Goal: Information Seeking & Learning: Learn about a topic

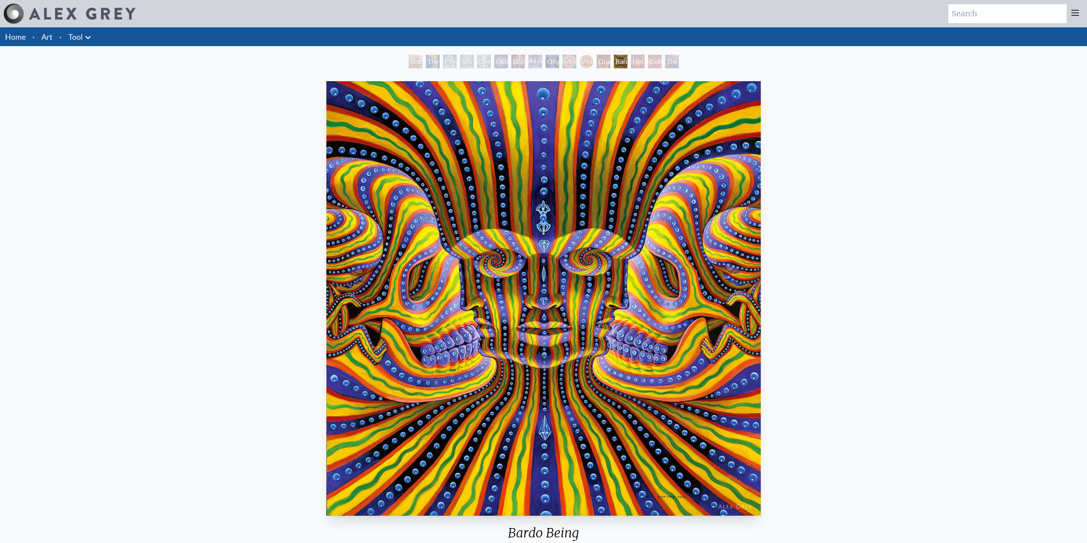
click at [409, 59] on div "Study for the Great Turn" at bounding box center [416, 62] width 14 height 14
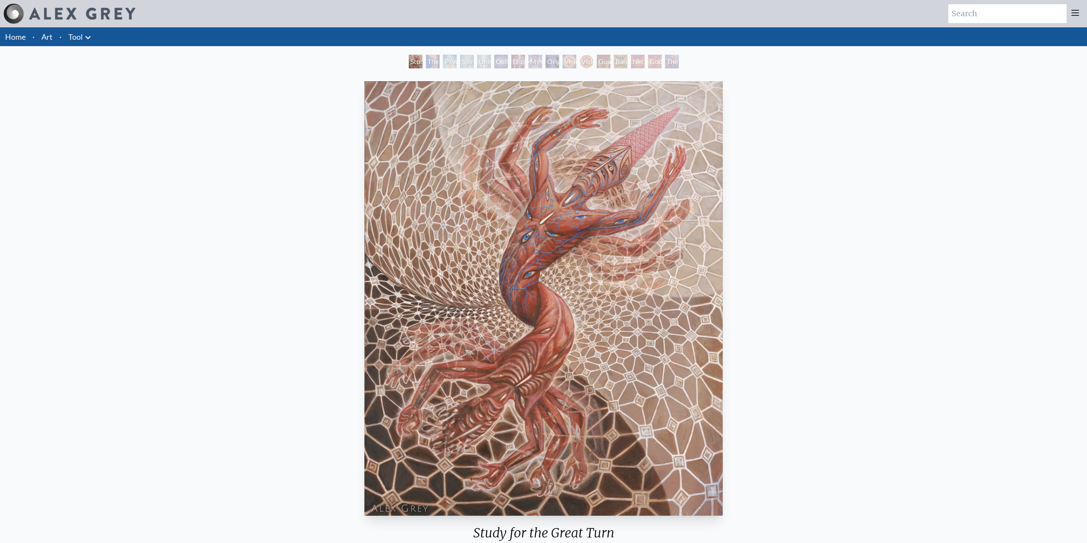
click at [428, 60] on div "The Torch" at bounding box center [433, 62] width 14 height 14
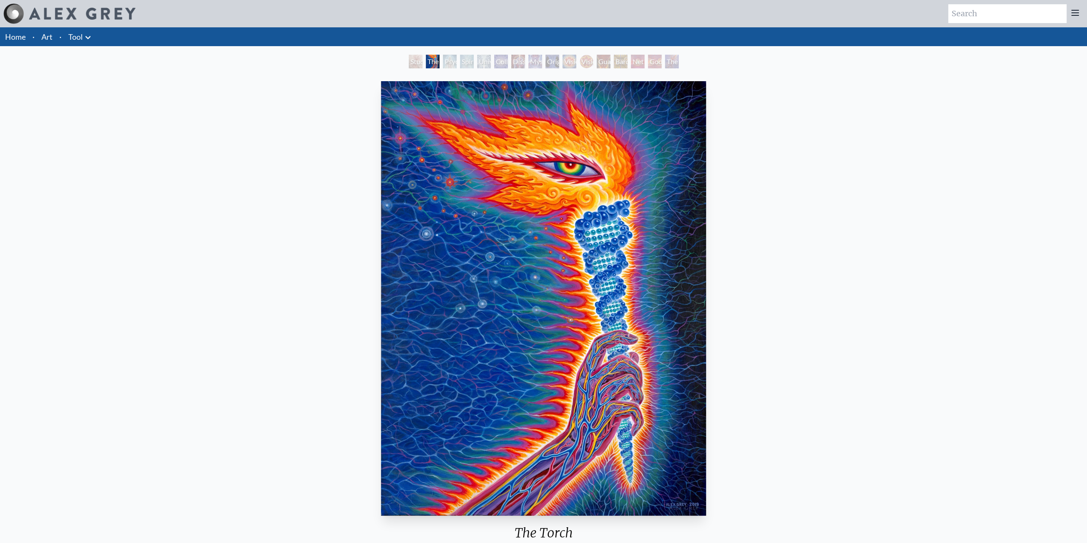
click at [448, 64] on div "Psychic Energy System" at bounding box center [450, 62] width 14 height 14
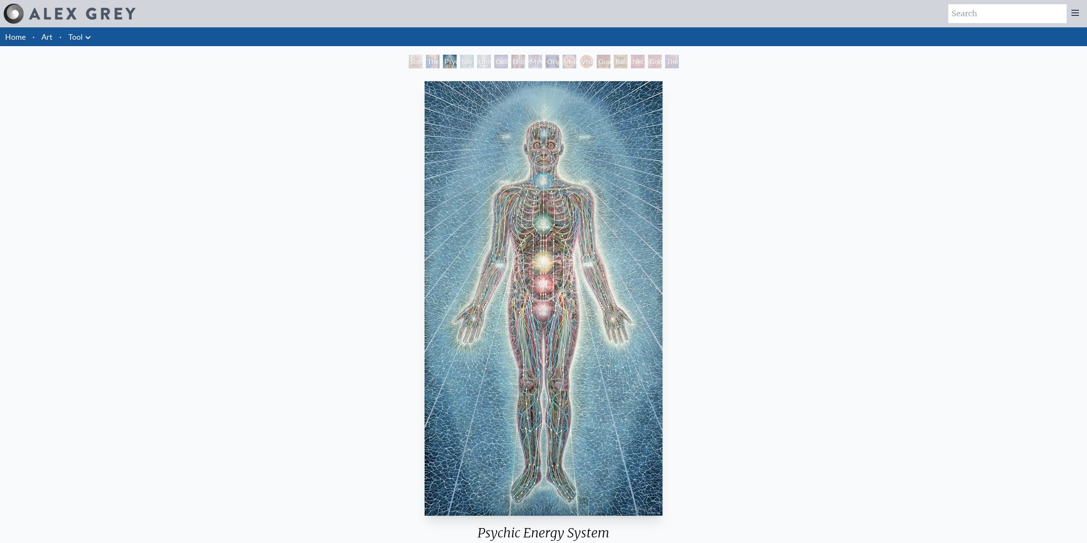
click at [468, 61] on div "Spiritual Energy System" at bounding box center [467, 62] width 14 height 14
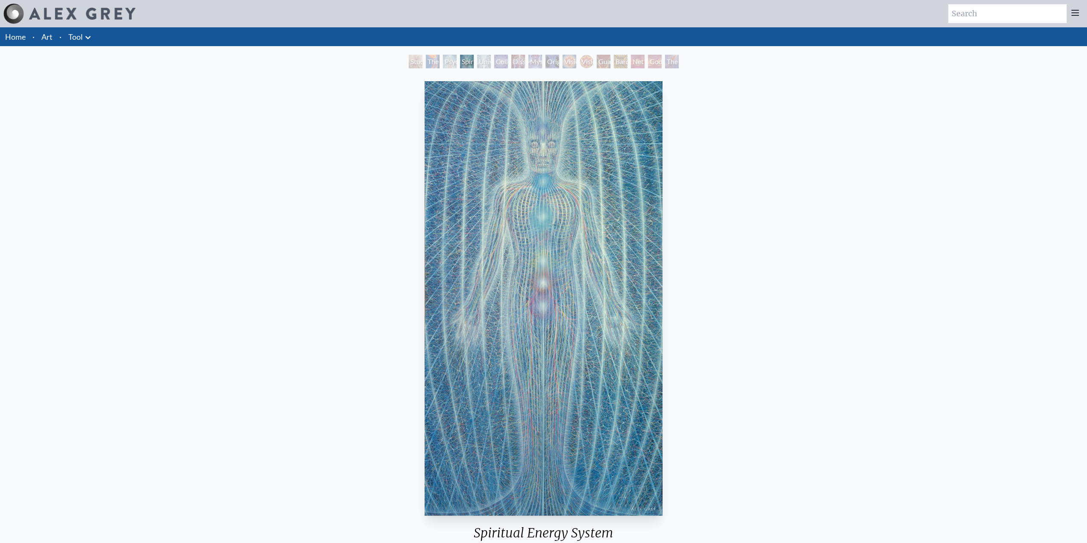
click at [489, 64] on div "Universal Mind Lattice" at bounding box center [484, 62] width 14 height 14
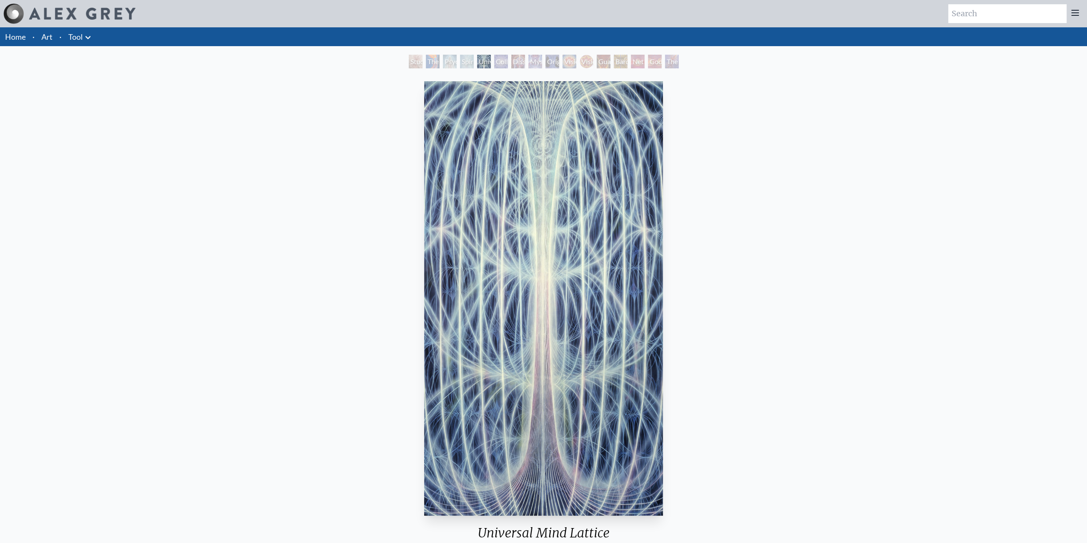
click at [506, 64] on div "Collective Vision" at bounding box center [501, 62] width 14 height 14
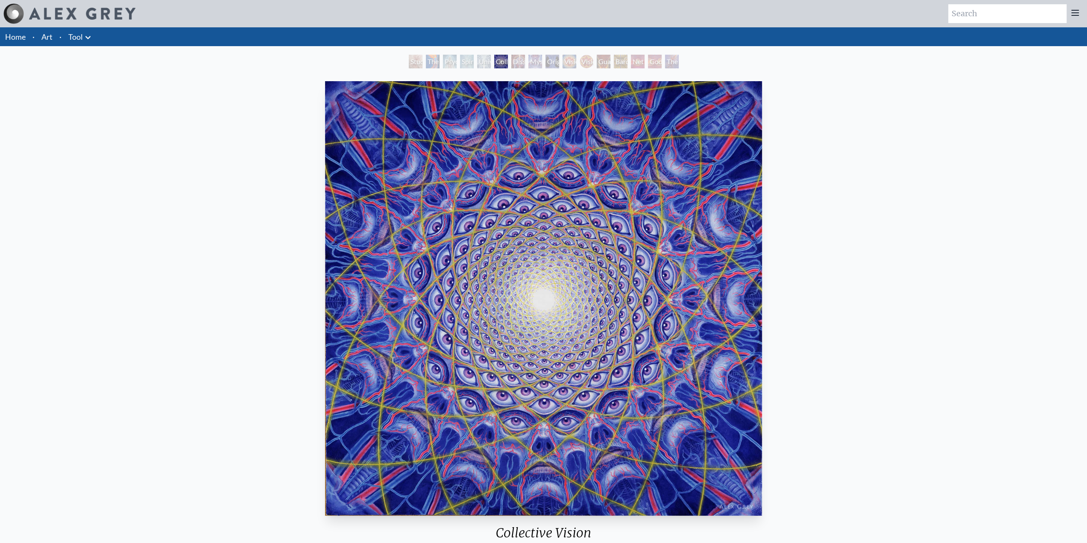
click at [516, 64] on div "Dissectional Art for Tool's Lateralus CD" at bounding box center [518, 62] width 14 height 14
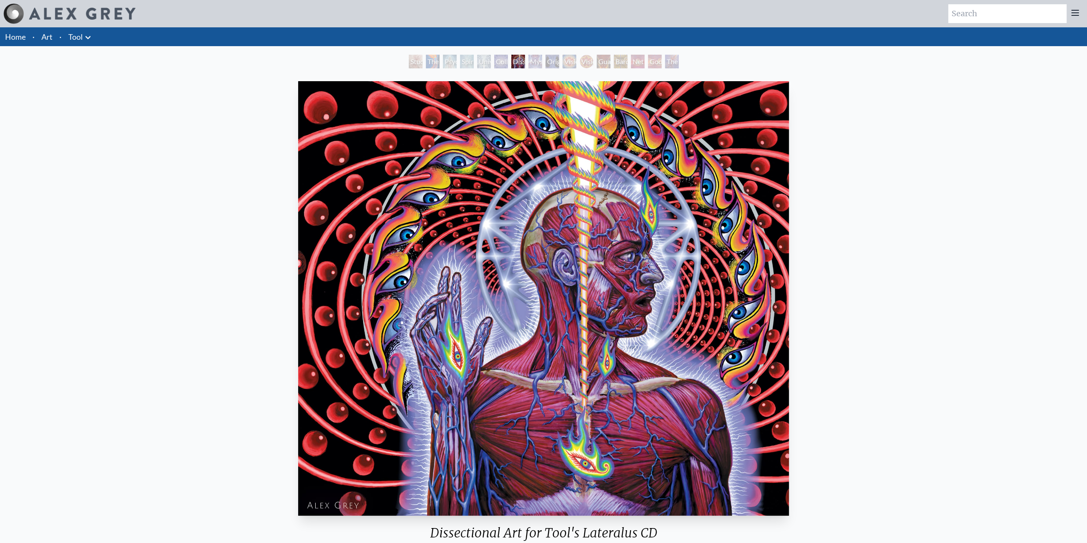
click at [532, 59] on div "Mystic Eye" at bounding box center [535, 62] width 14 height 14
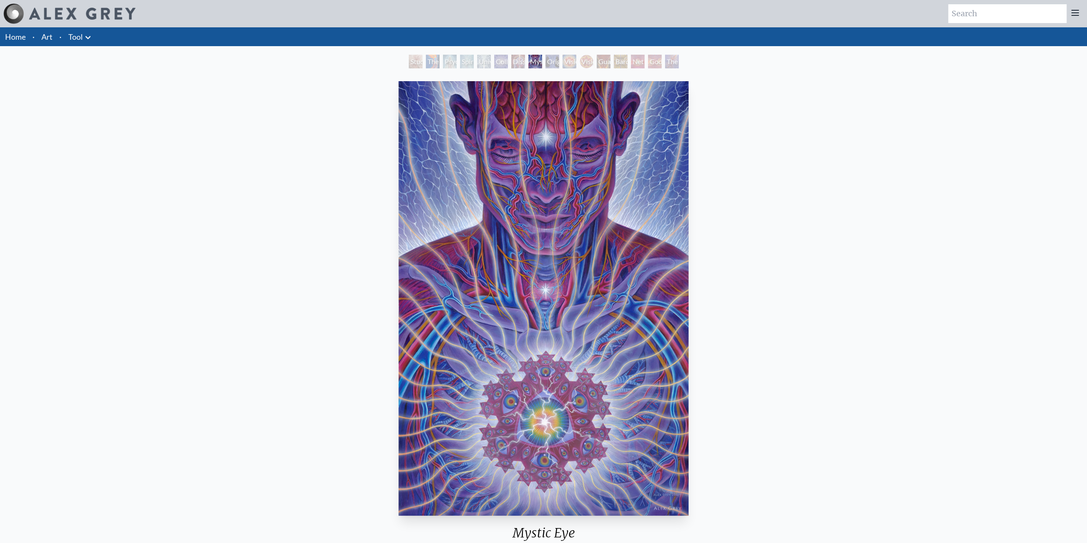
click at [559, 59] on div "Original Face" at bounding box center [552, 62] width 14 height 14
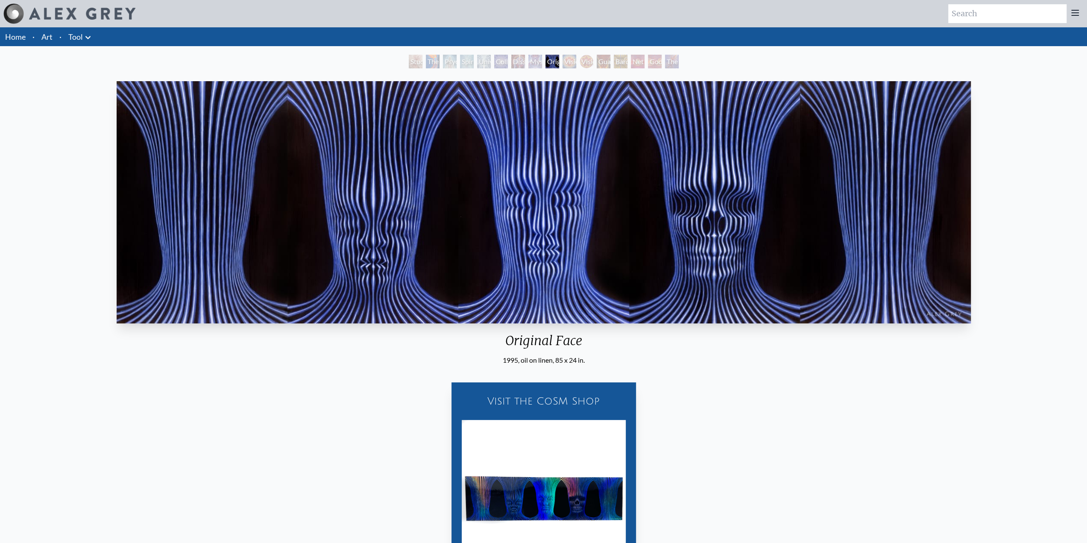
click at [581, 61] on div "Vision Crystal Tondo" at bounding box center [586, 62] width 14 height 14
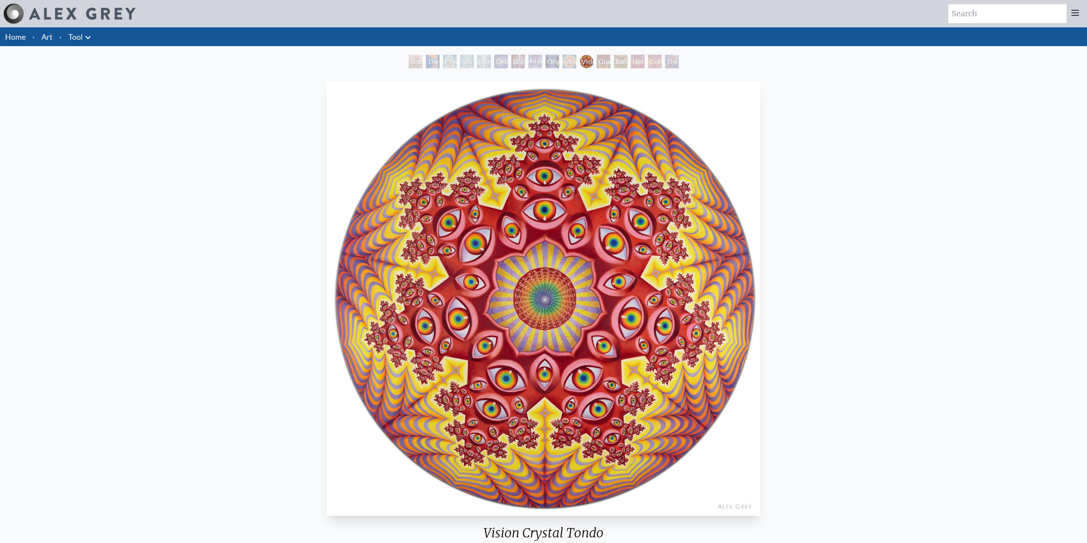
click at [614, 60] on div "Bardo Being" at bounding box center [621, 62] width 14 height 14
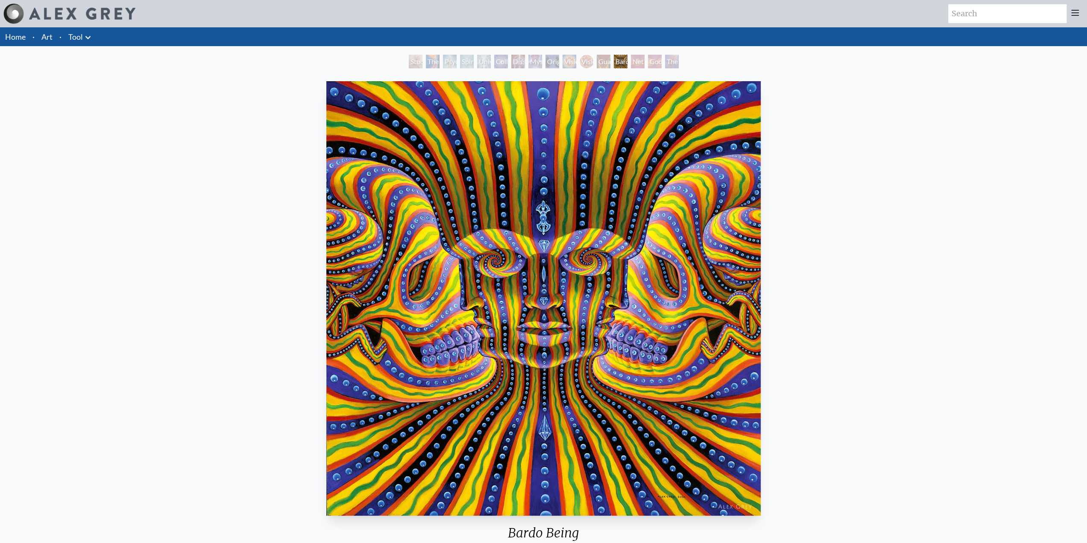
click at [644, 60] on div "Net of Being" at bounding box center [638, 62] width 14 height 14
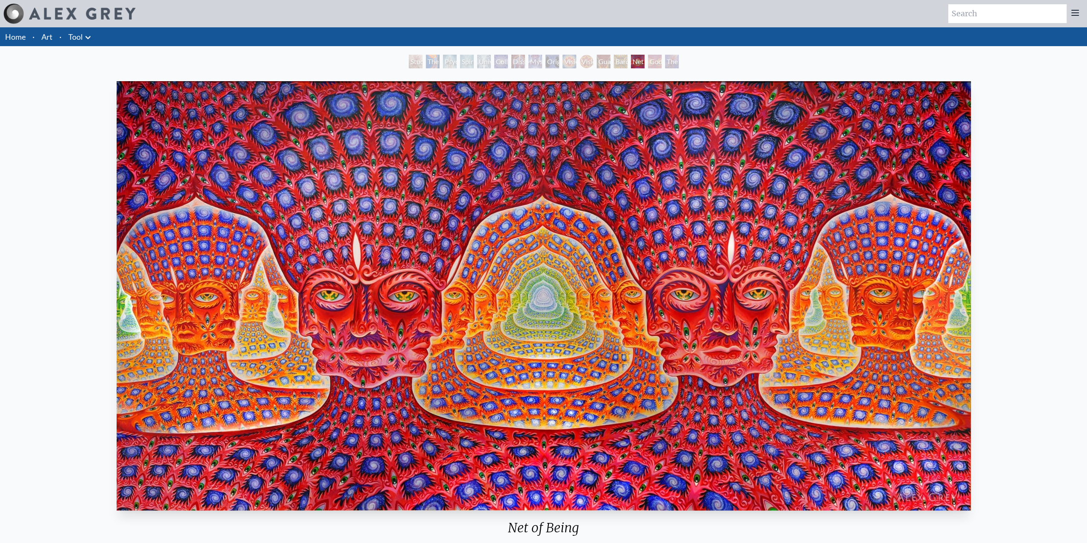
click at [661, 59] on div "Godself" at bounding box center [655, 62] width 14 height 14
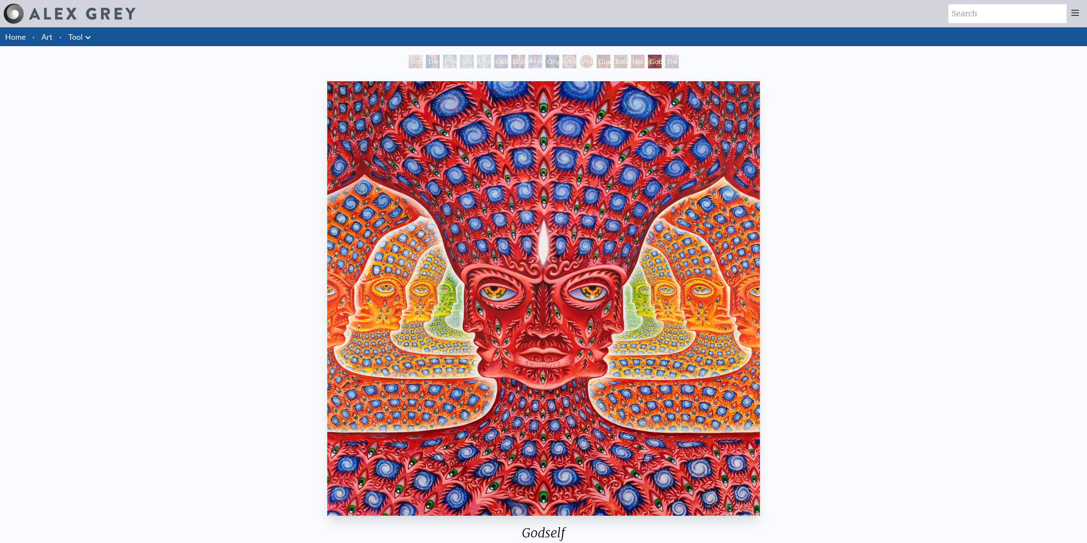
click at [679, 61] on div "The Great Turn" at bounding box center [672, 62] width 14 height 14
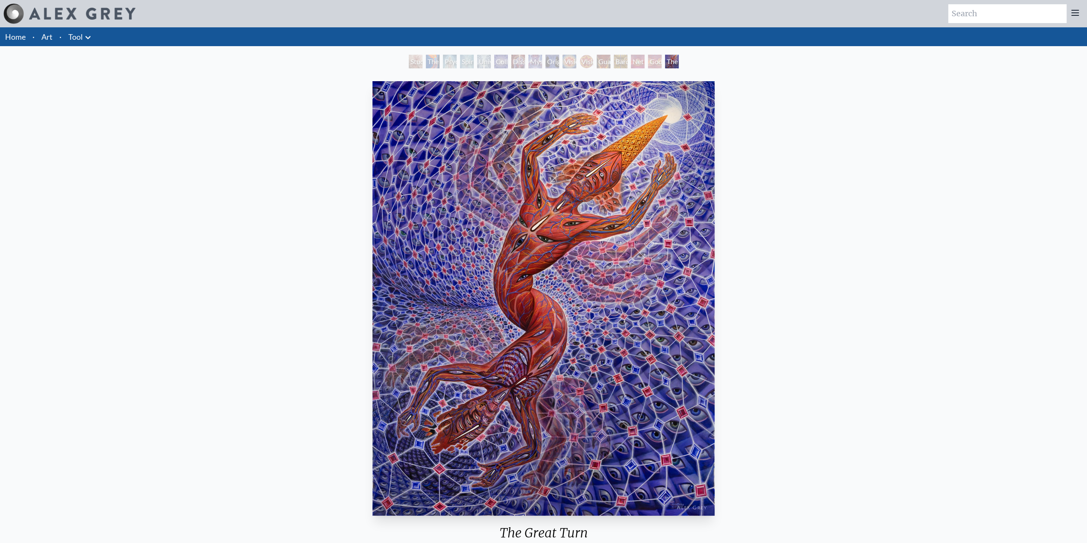
click at [47, 35] on link "Art" at bounding box center [46, 37] width 11 height 12
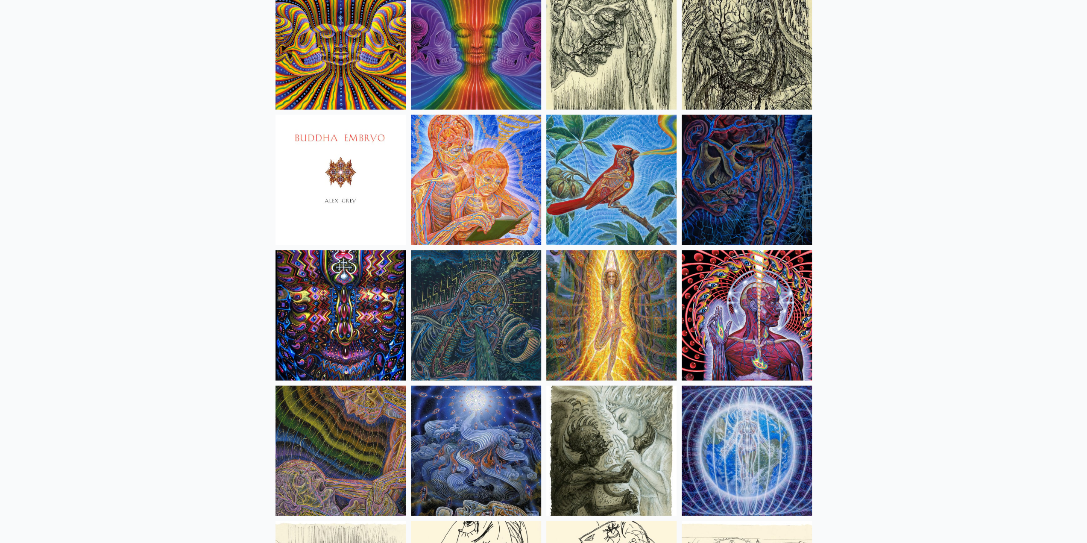
scroll to position [5267, 0]
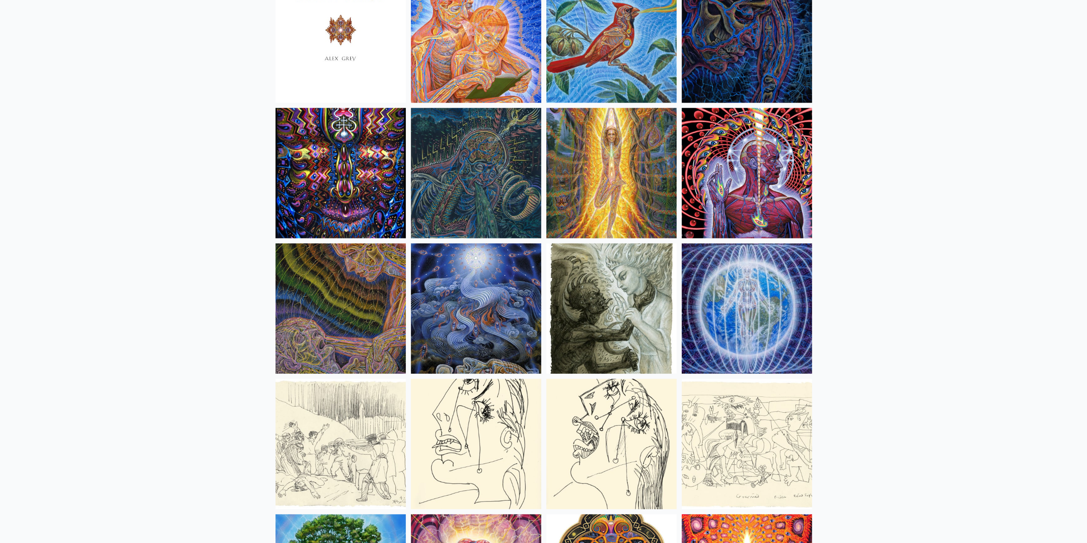
click at [344, 199] on img at bounding box center [340, 173] width 130 height 130
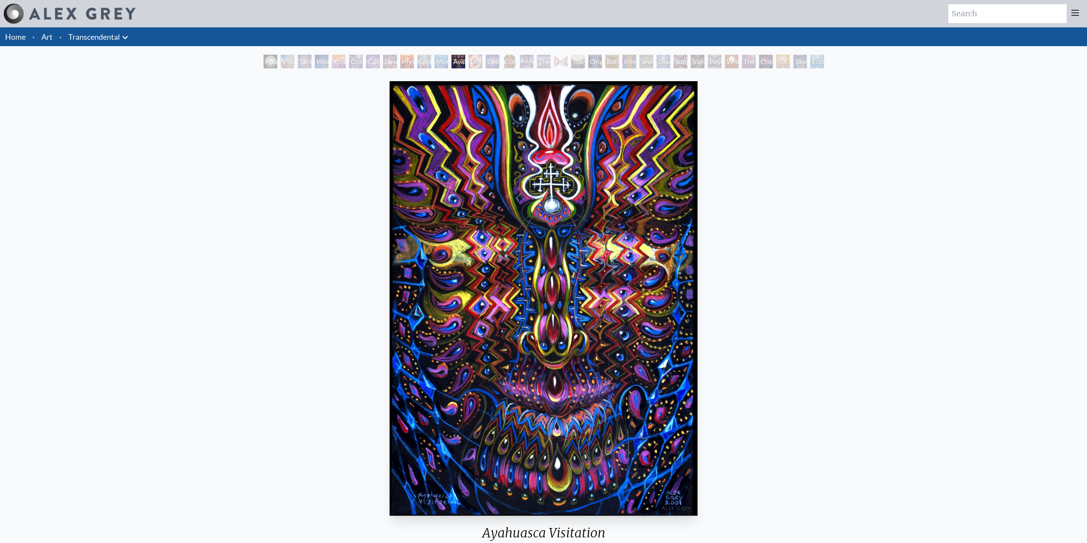
click at [304, 63] on div "Tantra" at bounding box center [305, 62] width 14 height 14
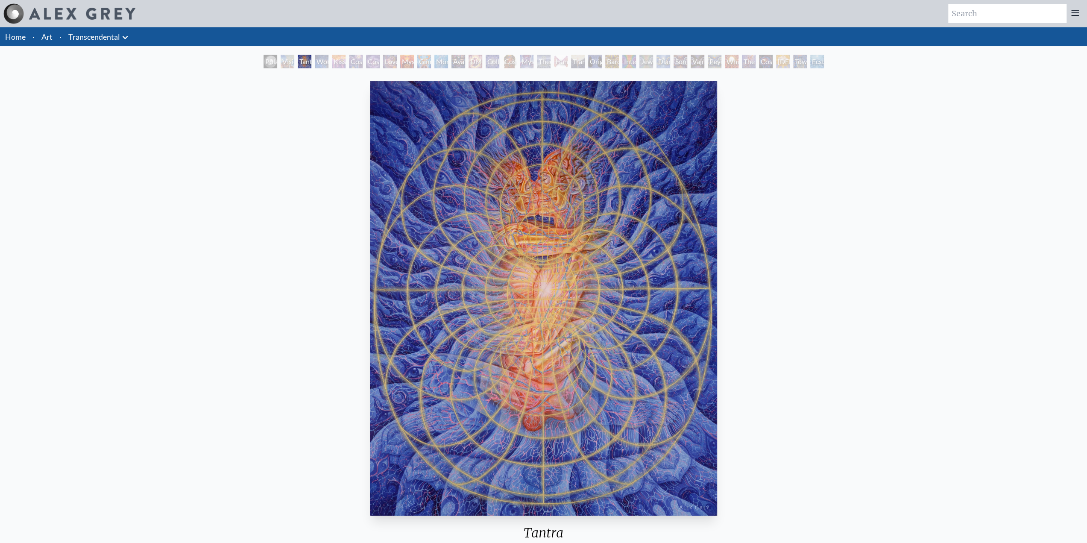
click at [328, 64] on div "Wonder" at bounding box center [322, 62] width 14 height 14
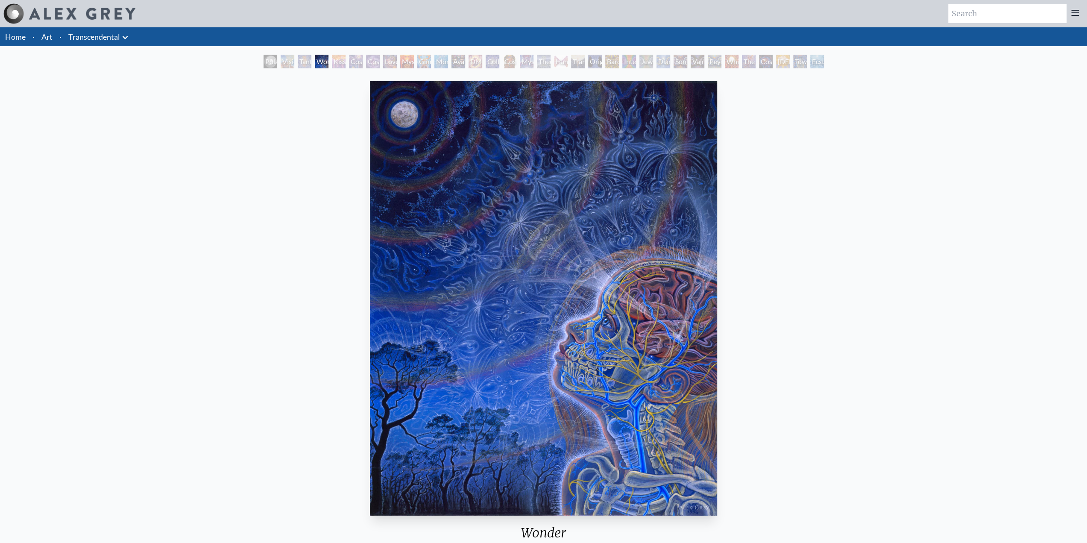
click at [332, 64] on div "Kiss of the Muse" at bounding box center [339, 62] width 14 height 14
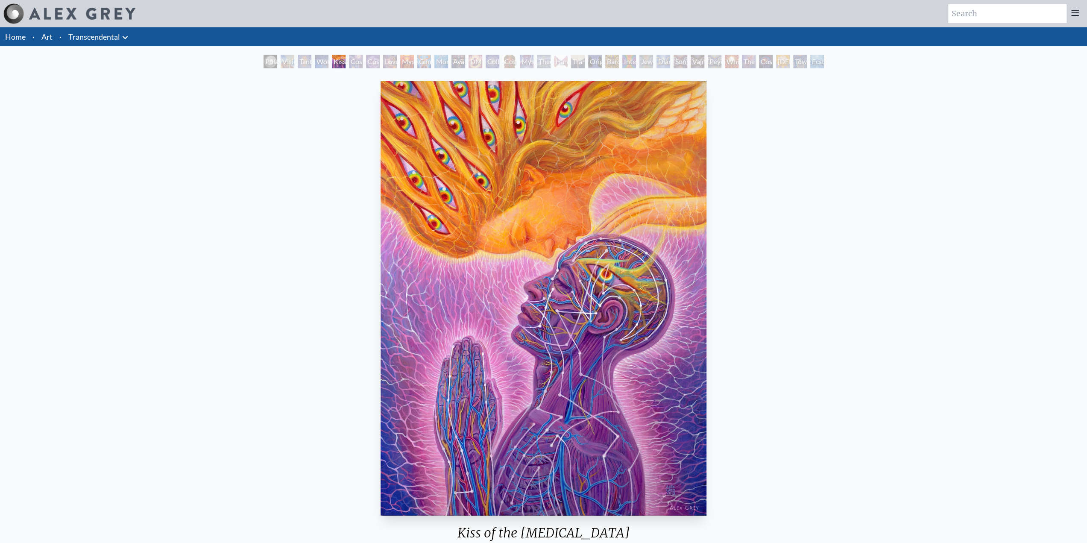
click at [375, 61] on div "Cosmic Artist" at bounding box center [373, 62] width 14 height 14
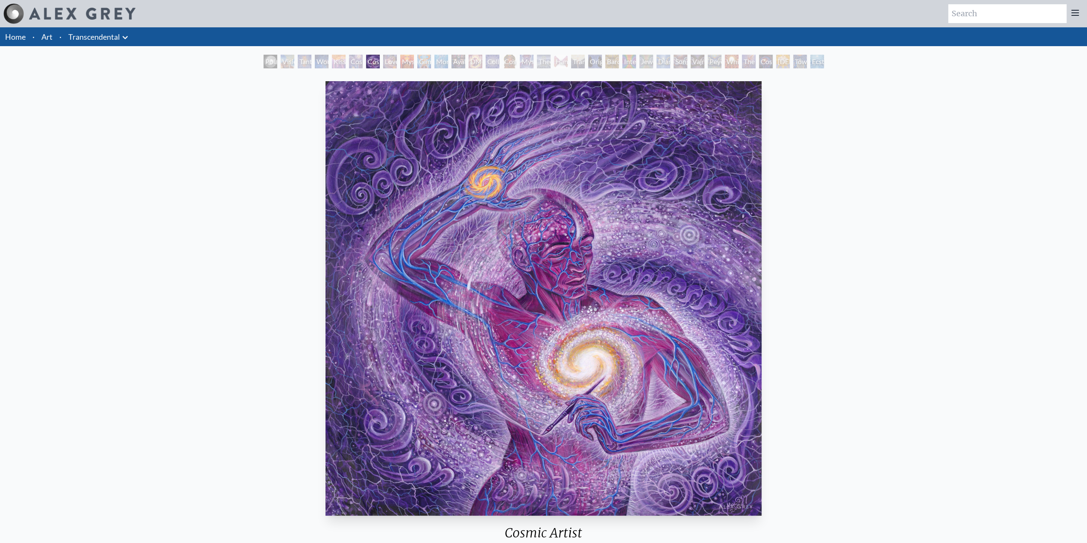
click at [402, 63] on div "Mysteriosa 2" at bounding box center [407, 62] width 14 height 14
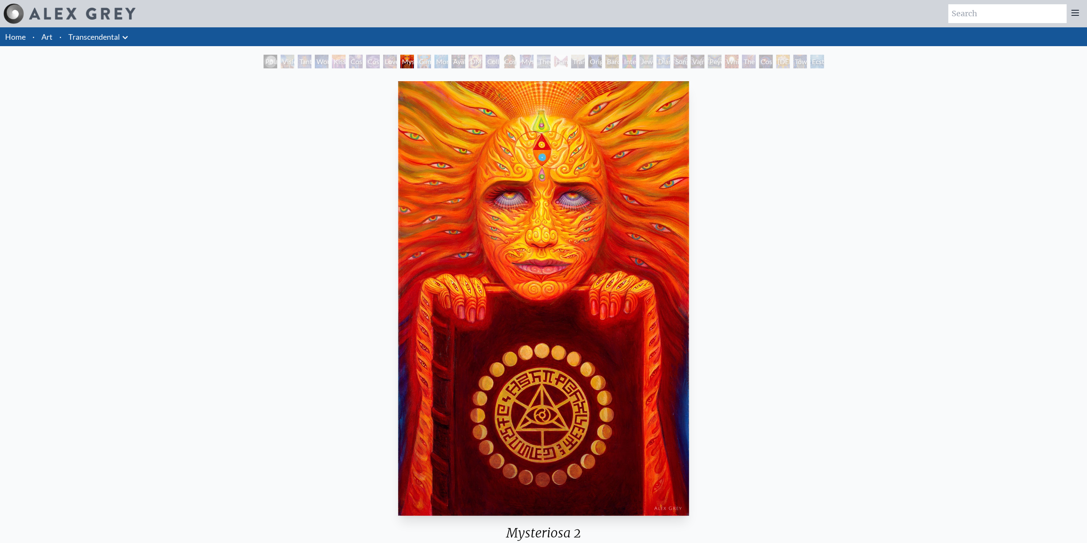
click at [434, 63] on div "Monochord" at bounding box center [441, 62] width 14 height 14
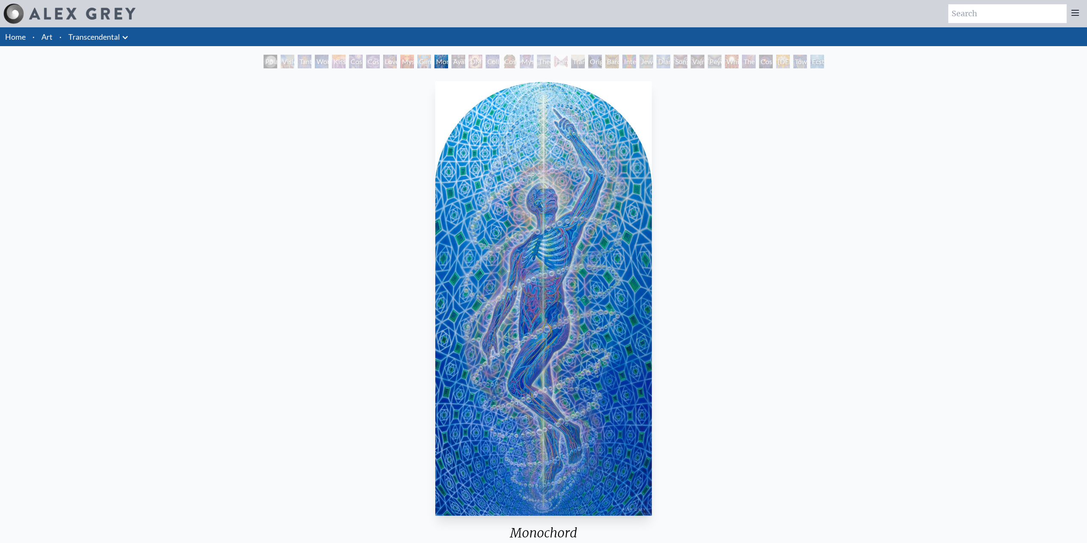
click at [463, 61] on div "Ayahuasca Visitation" at bounding box center [458, 62] width 14 height 14
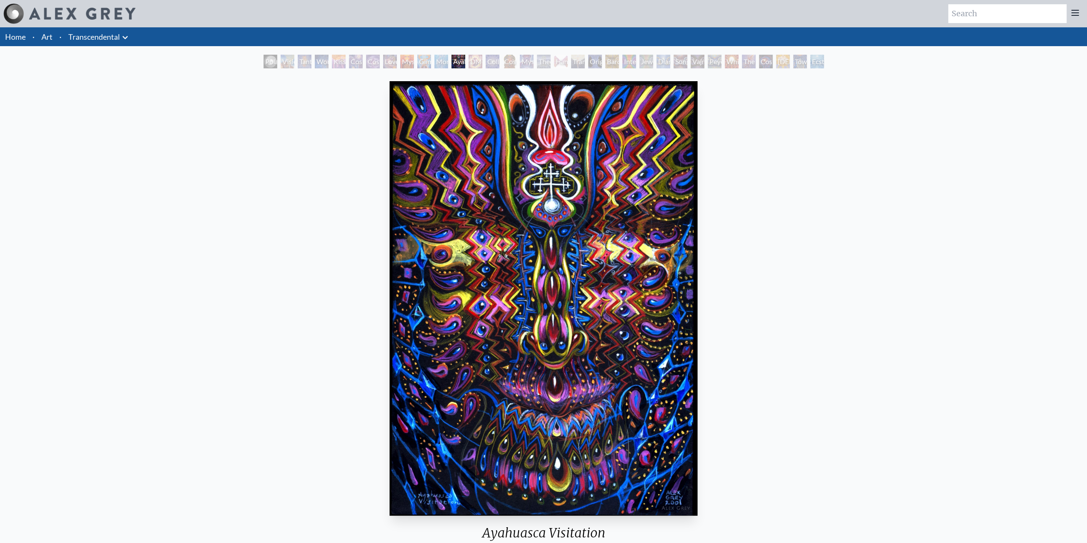
click at [470, 58] on div "DMT - The Spirit Molecule" at bounding box center [475, 62] width 14 height 14
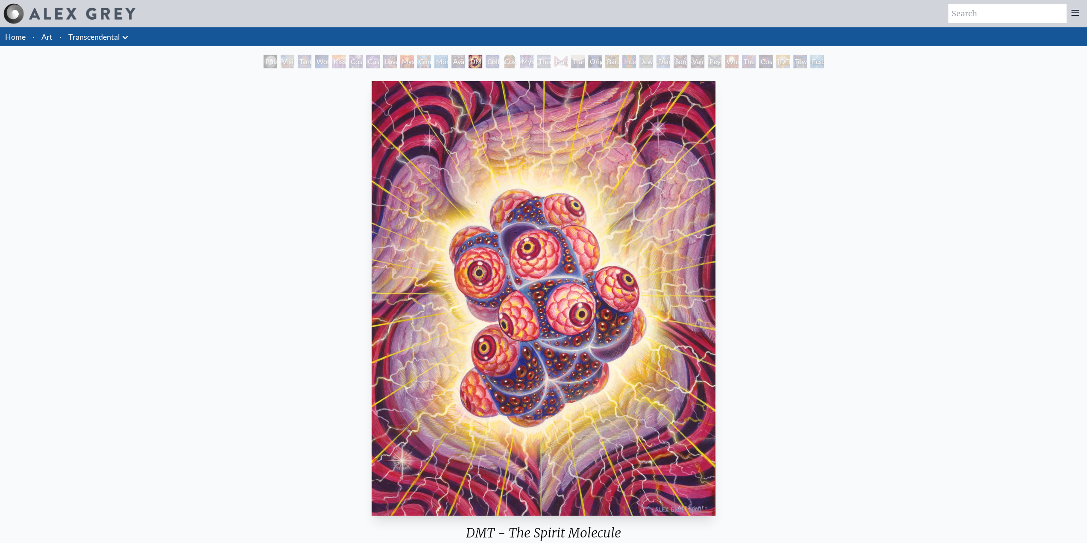
click at [520, 57] on div "Mystic Eye" at bounding box center [527, 62] width 14 height 14
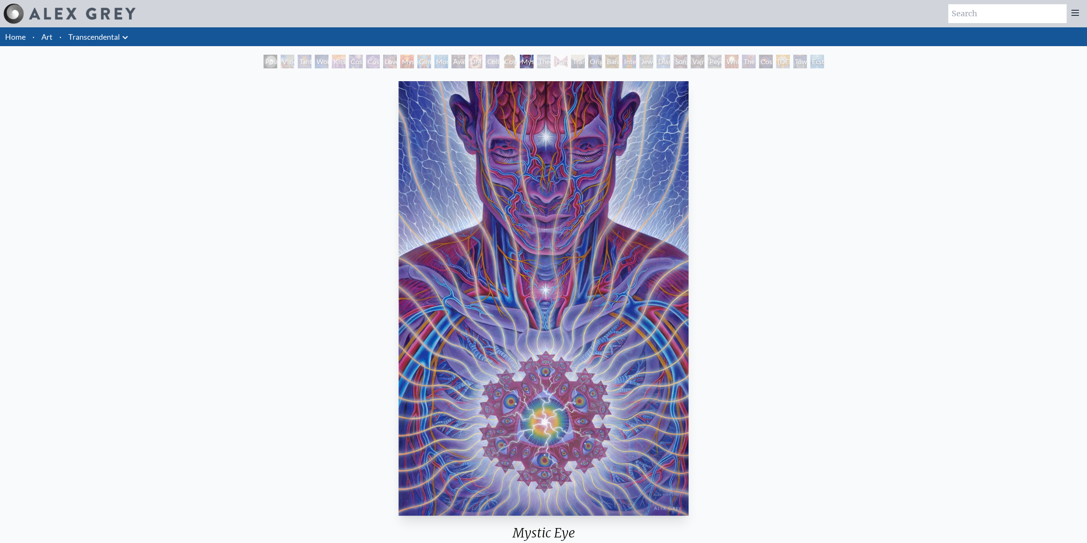
click at [550, 59] on div "Theologue" at bounding box center [544, 62] width 14 height 14
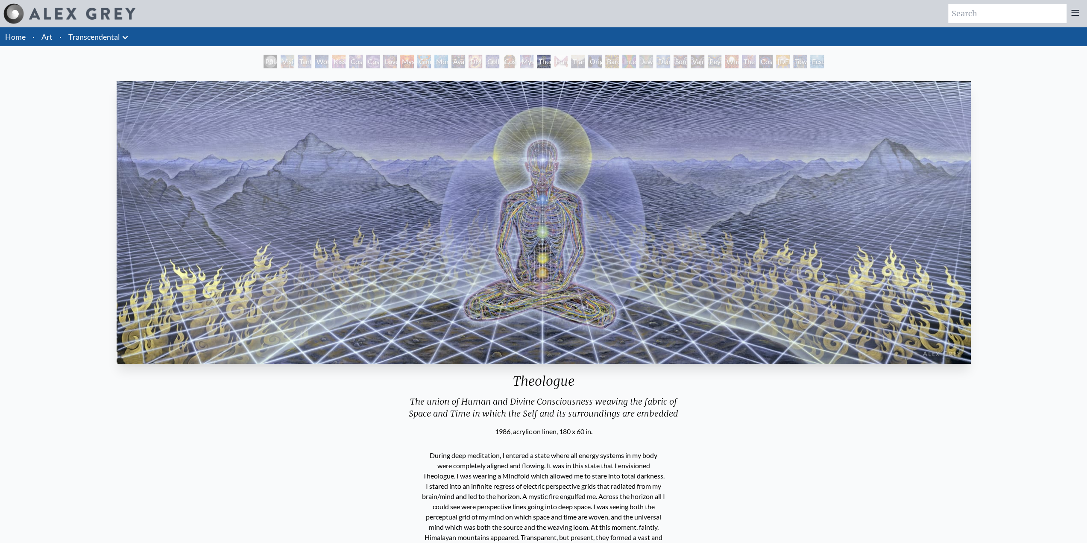
click at [568, 64] on div "Hands that See" at bounding box center [561, 62] width 14 height 14
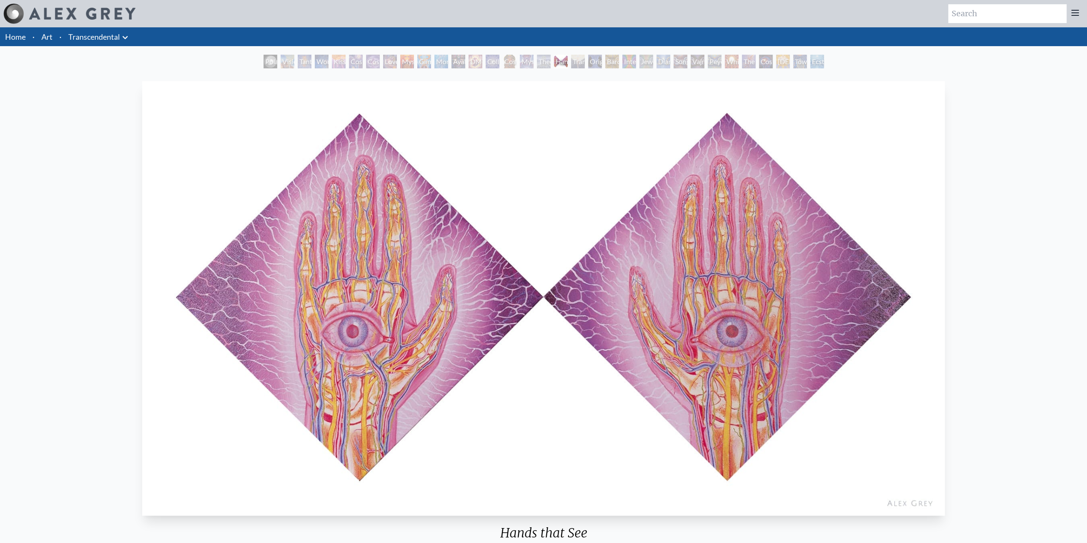
click at [591, 61] on div "Original Face" at bounding box center [595, 62] width 14 height 14
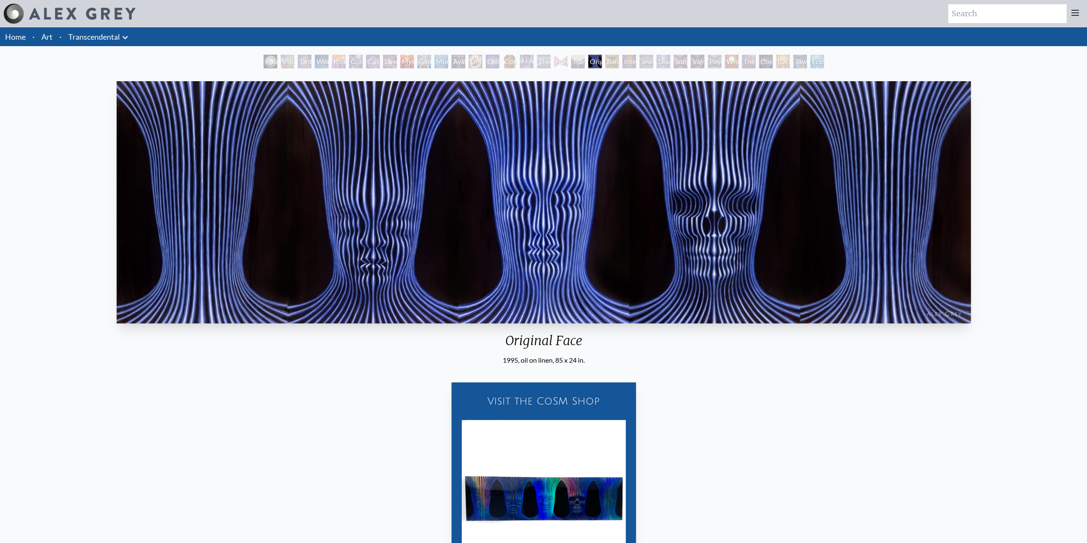
click at [636, 61] on div "Interbeing" at bounding box center [629, 62] width 14 height 14
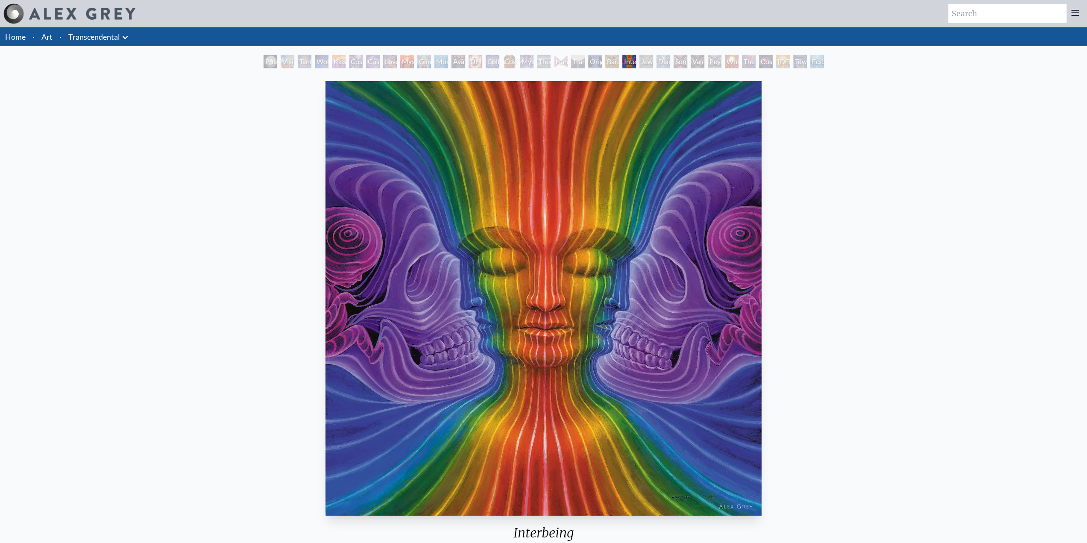
click at [628, 60] on div "Interbeing" at bounding box center [629, 62] width 14 height 14
click at [652, 59] on div "Jewel Being" at bounding box center [646, 62] width 14 height 14
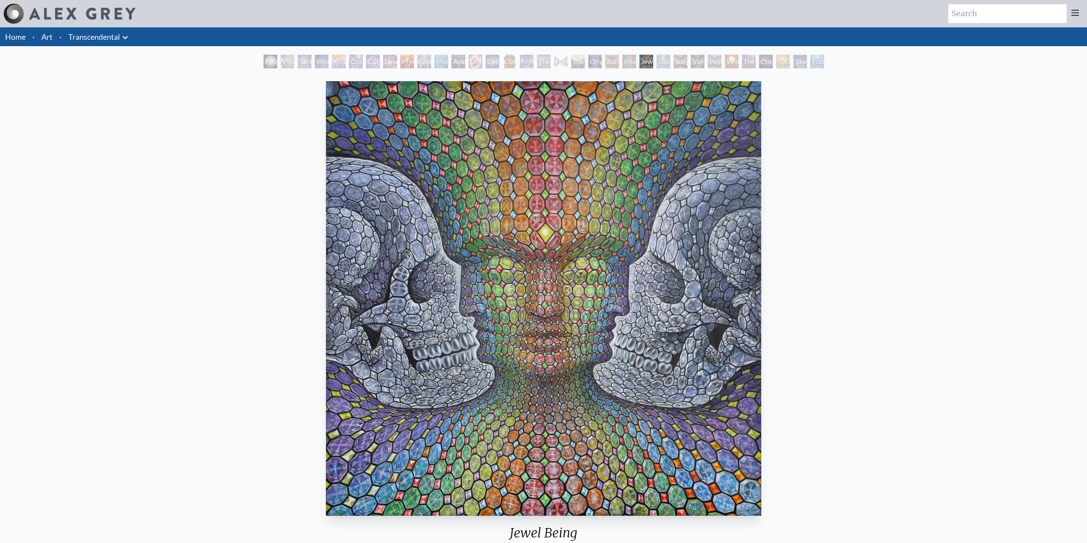
click at [670, 59] on div "Diamond Being" at bounding box center [663, 62] width 14 height 14
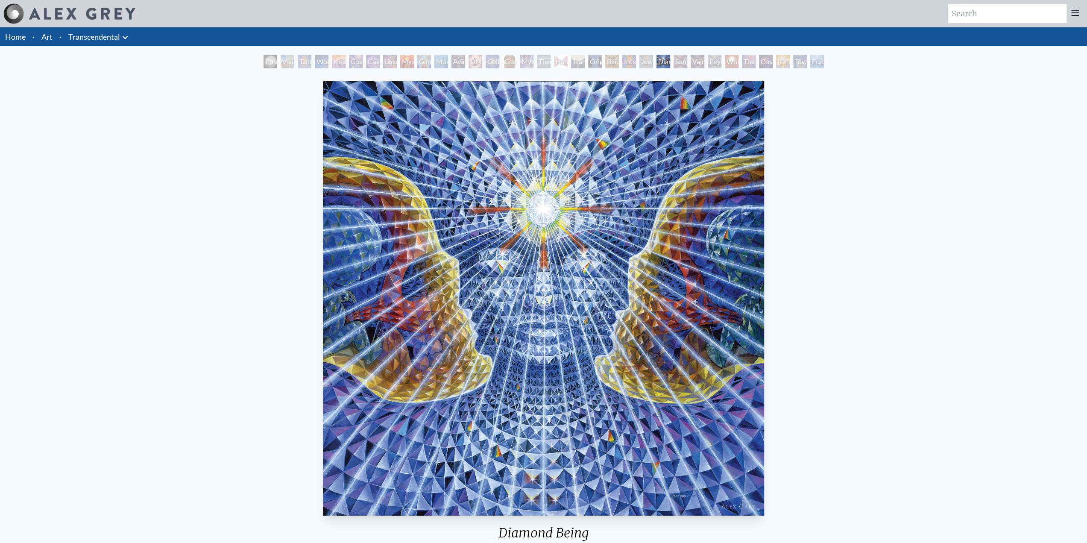
click at [702, 57] on div "Vajra Being" at bounding box center [698, 62] width 14 height 14
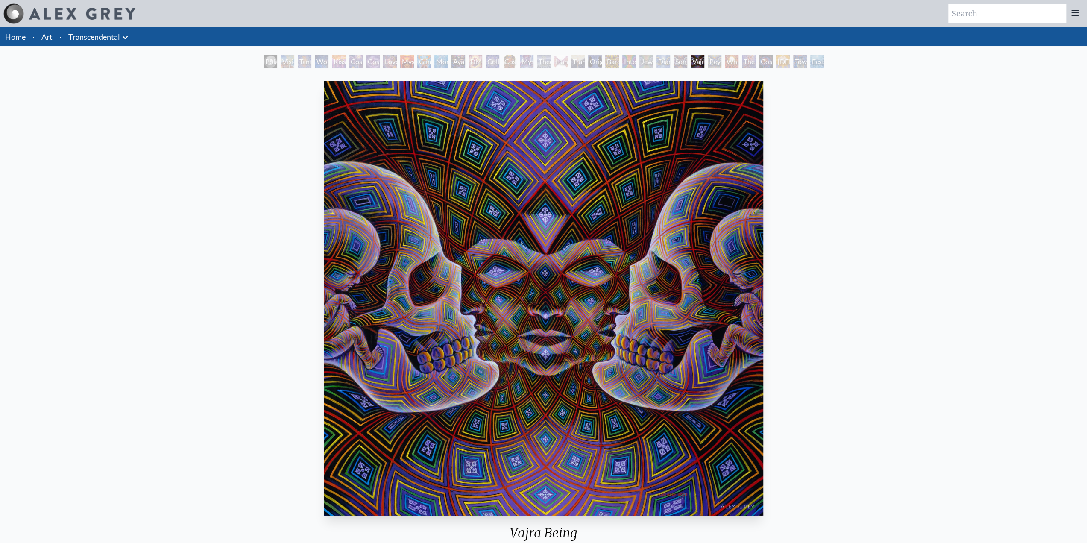
click at [721, 64] on div "Peyote Being" at bounding box center [715, 62] width 14 height 14
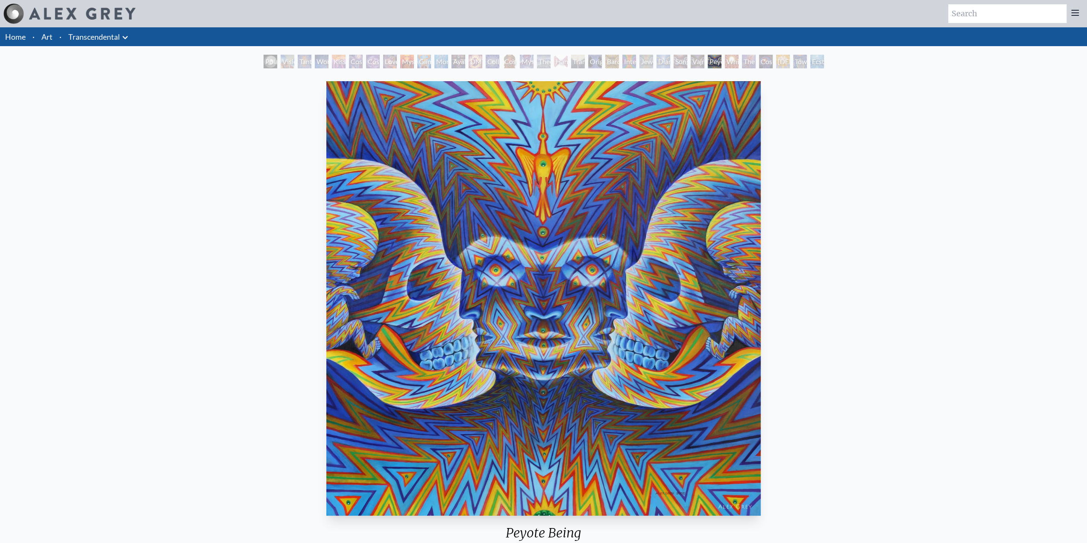
click at [744, 65] on div "The Great Turn" at bounding box center [749, 62] width 14 height 14
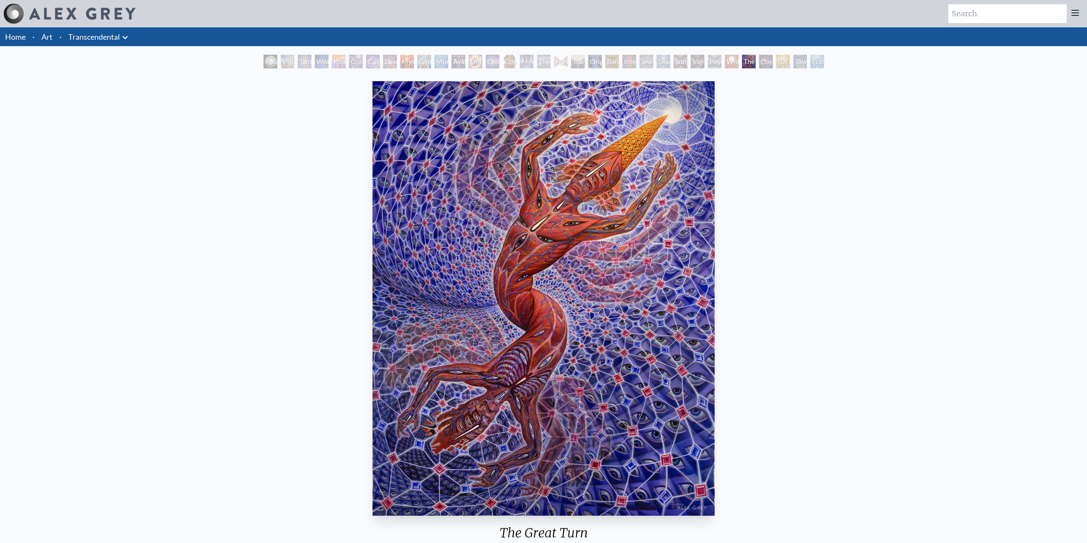
click at [755, 59] on div "The Great Turn" at bounding box center [749, 62] width 14 height 14
click at [781, 61] on div "Holy Spirit" at bounding box center [783, 62] width 14 height 14
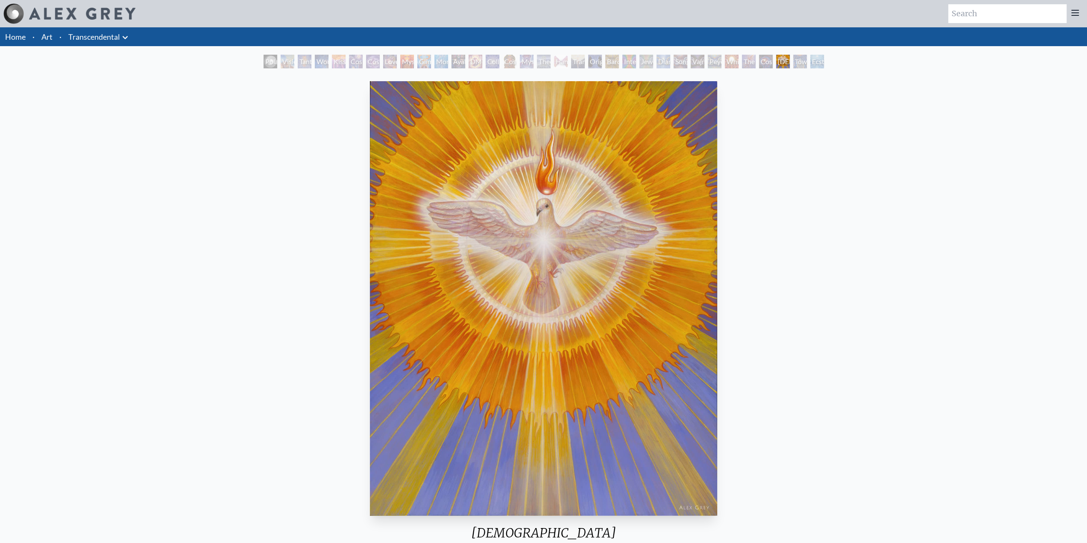
click at [807, 62] on div "Toward the One" at bounding box center [800, 62] width 14 height 14
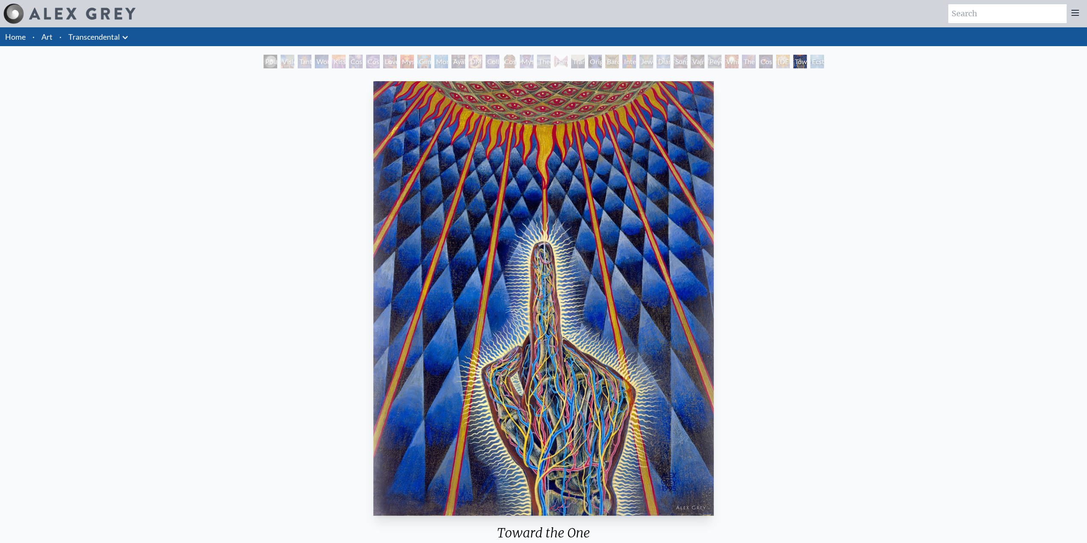
click at [817, 62] on div "Ecstasy" at bounding box center [817, 62] width 14 height 14
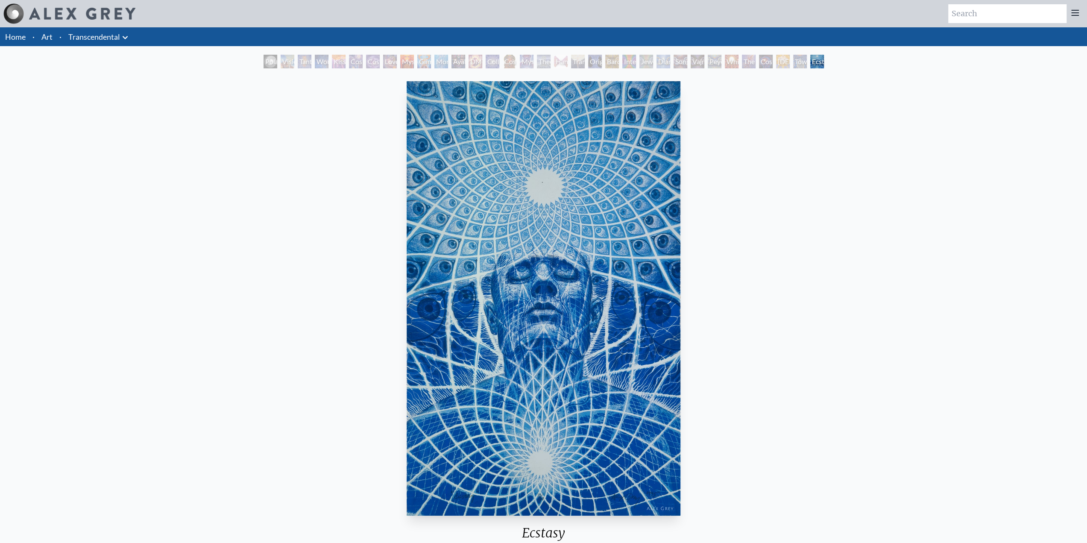
click at [269, 62] on div "Polar Unity Spiral" at bounding box center [270, 62] width 14 height 14
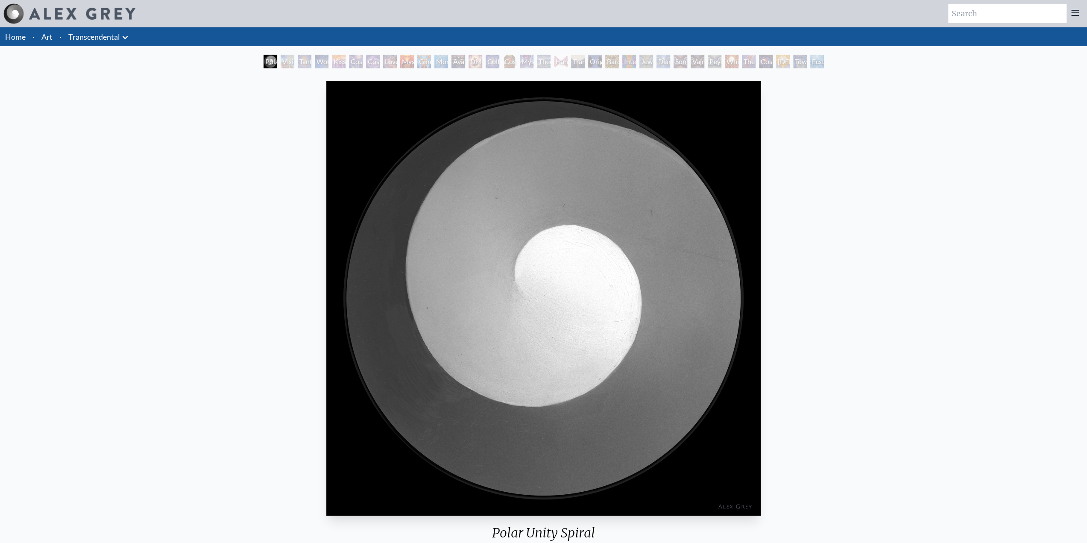
click at [307, 59] on div "Tantra" at bounding box center [305, 62] width 14 height 14
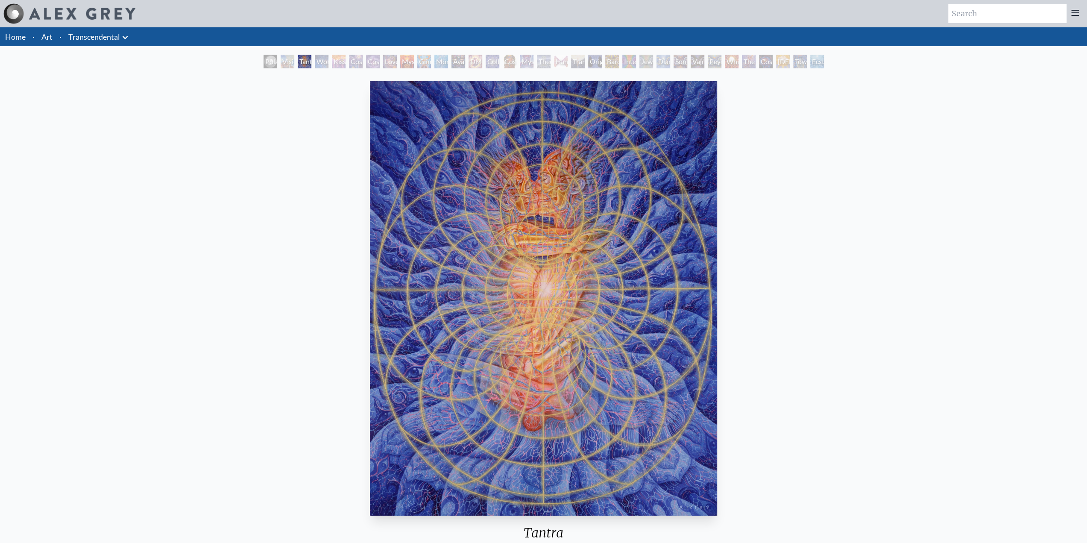
click at [286, 60] on div "Visionary Origin of Language" at bounding box center [288, 62] width 14 height 14
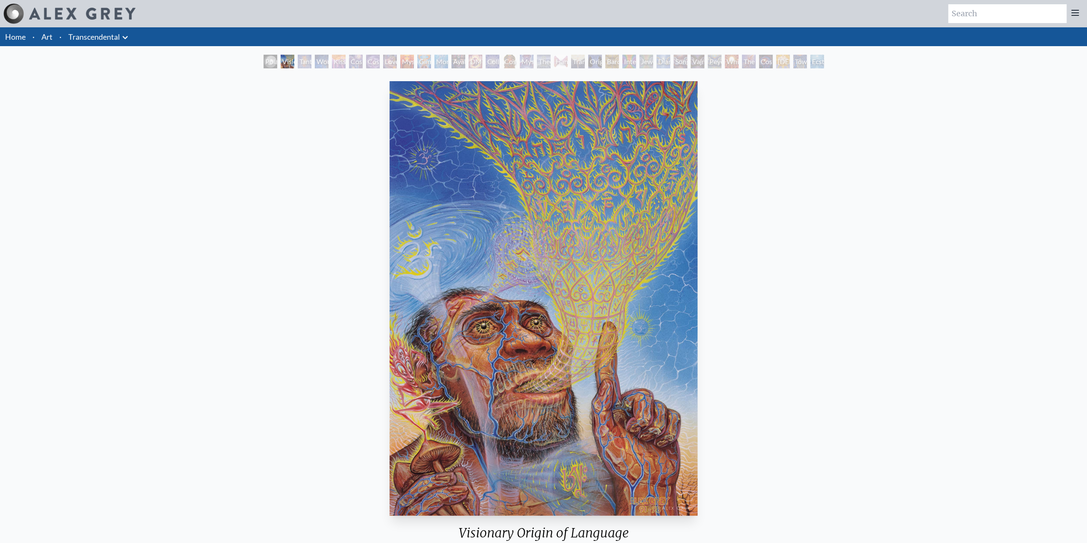
click at [337, 61] on div "Kiss of the Muse" at bounding box center [339, 62] width 14 height 14
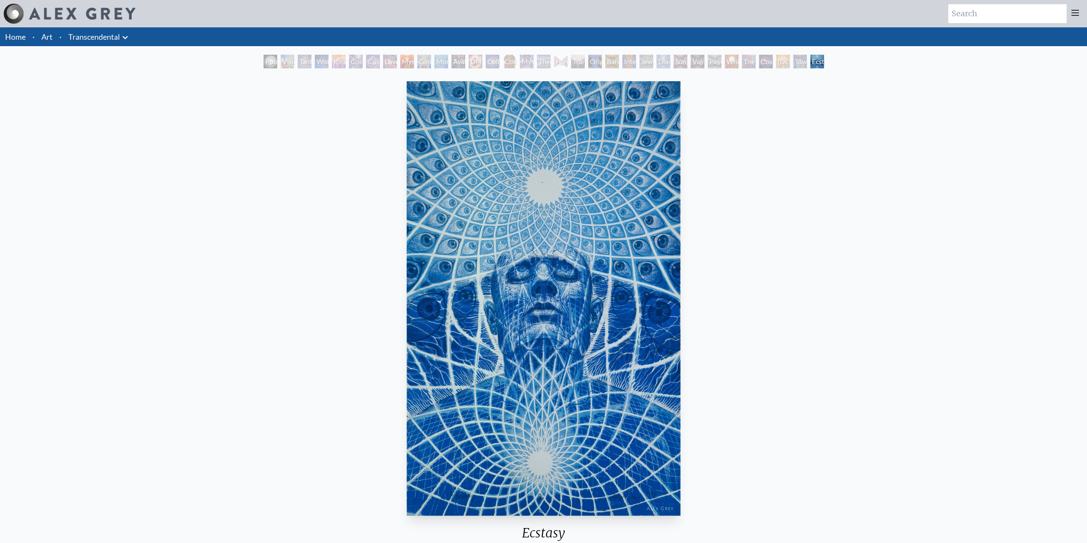
click at [48, 36] on link "Art" at bounding box center [46, 37] width 11 height 12
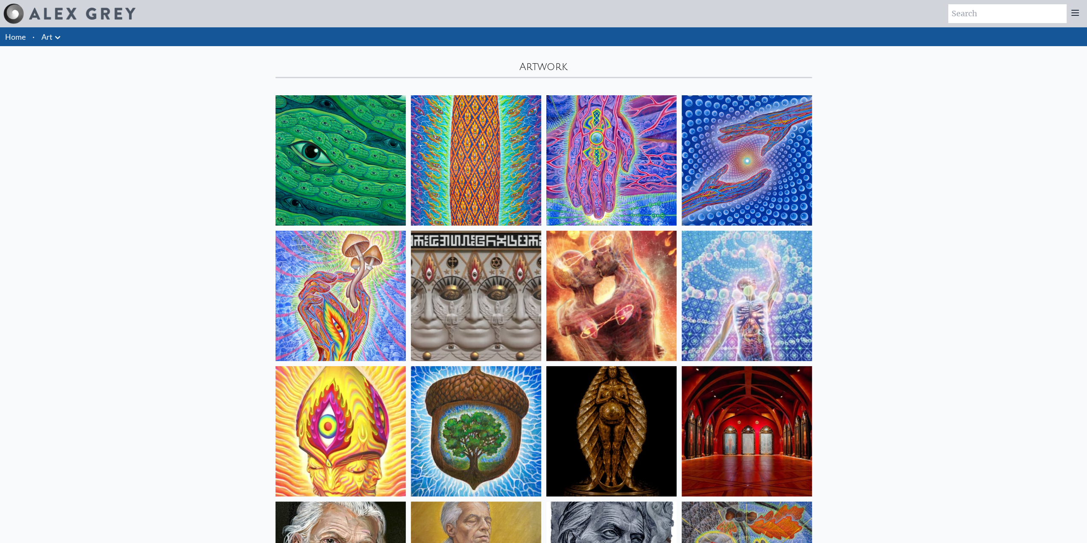
click at [58, 37] on icon at bounding box center [57, 37] width 5 height 3
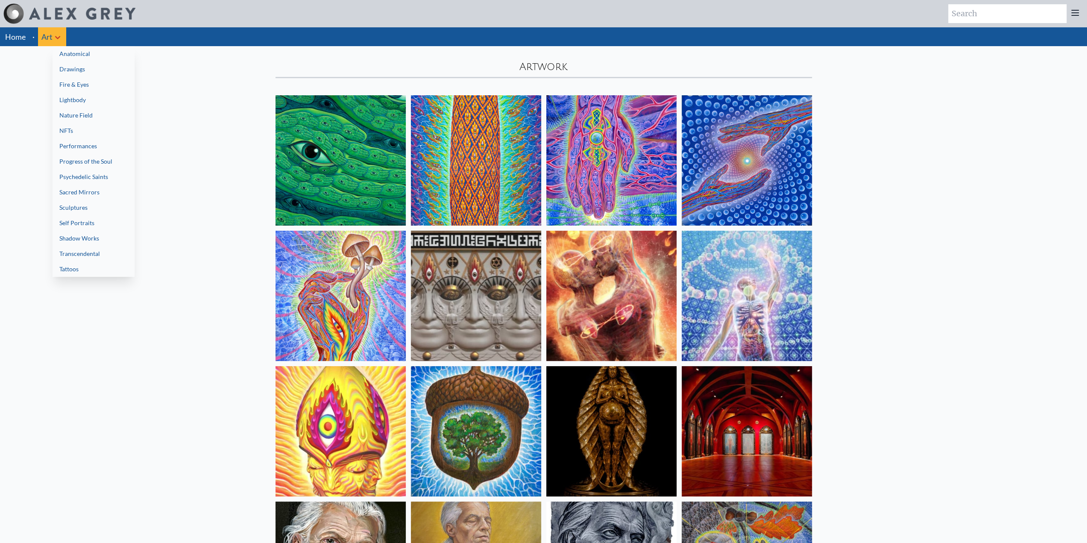
click at [83, 68] on link "Drawings" at bounding box center [94, 68] width 82 height 15
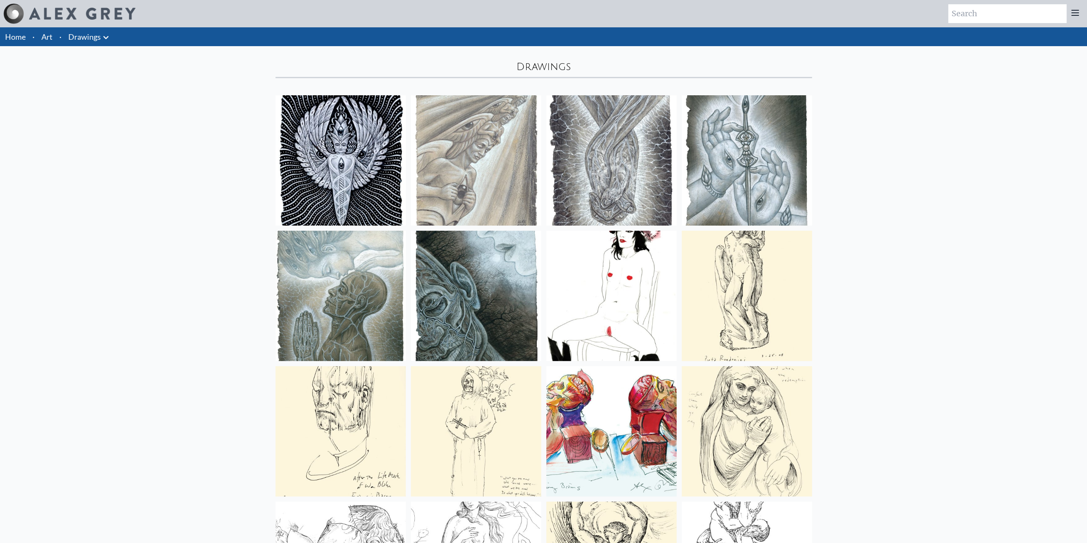
click at [106, 38] on icon at bounding box center [105, 37] width 5 height 3
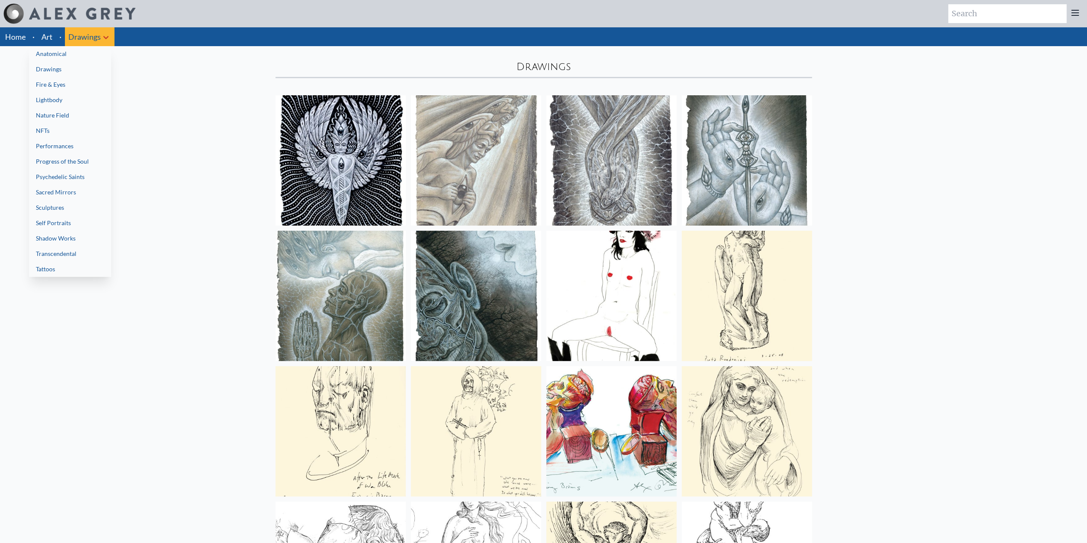
click at [83, 97] on link "Lightbody" at bounding box center [70, 99] width 82 height 15
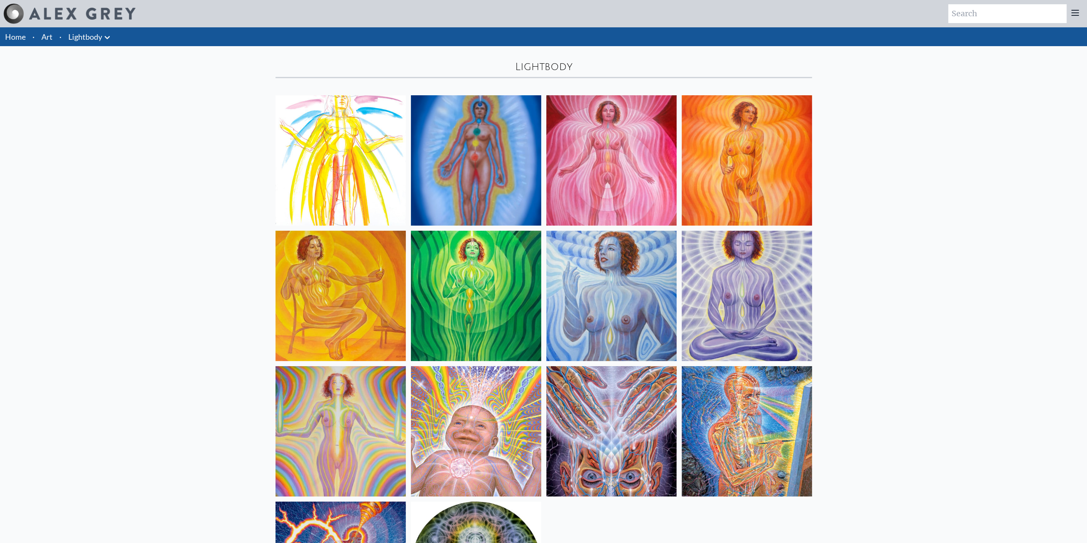
click at [103, 30] on li "[PERSON_NAME] Anatomical Drawings" at bounding box center [90, 36] width 51 height 19
click at [114, 40] on li "[PERSON_NAME] Anatomical Drawings" at bounding box center [90, 36] width 51 height 19
click at [110, 38] on icon at bounding box center [107, 37] width 10 height 10
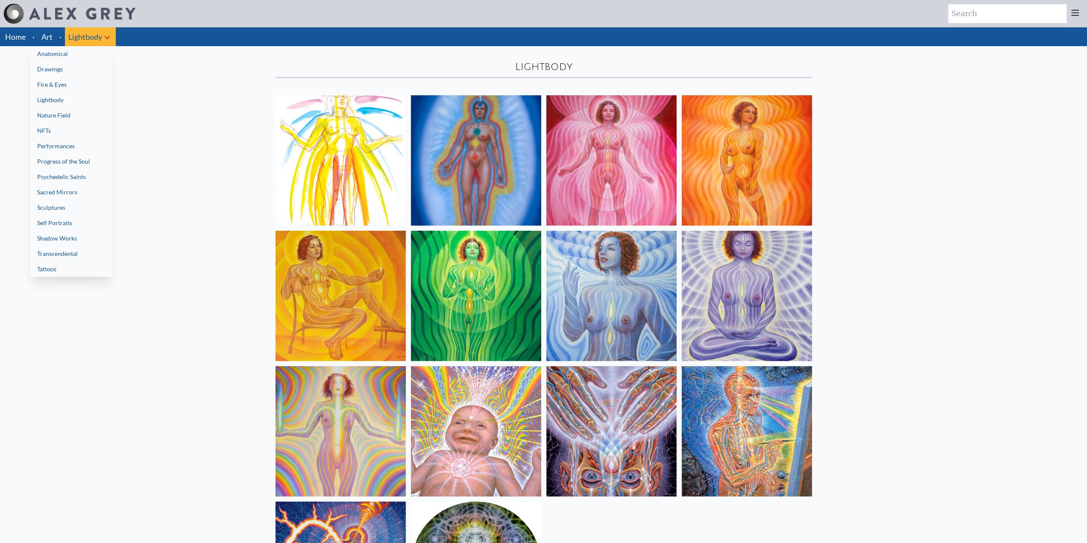
click at [94, 128] on link "NFTs" at bounding box center [71, 130] width 82 height 15
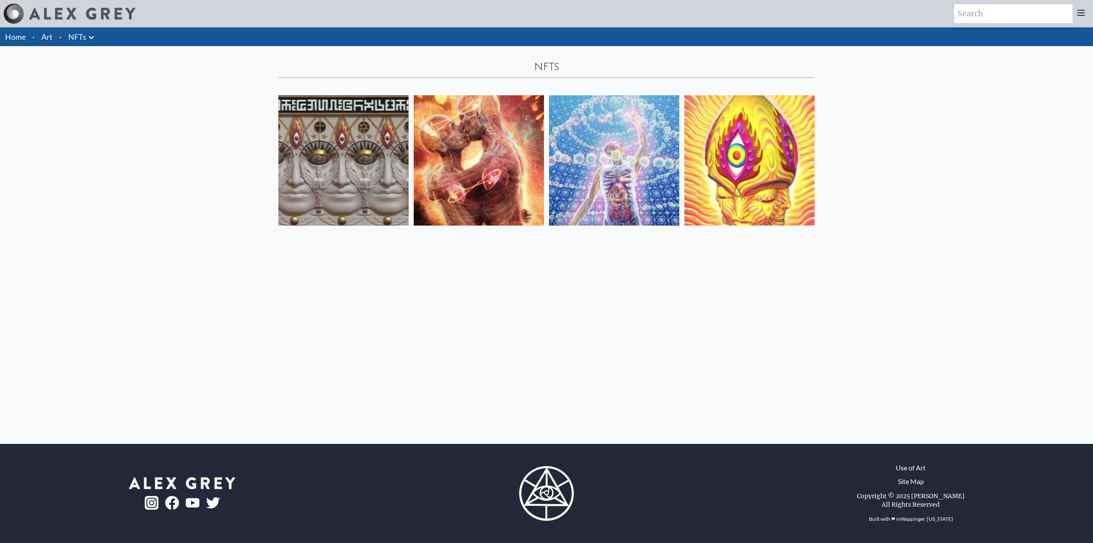
click at [92, 38] on icon at bounding box center [91, 37] width 10 height 10
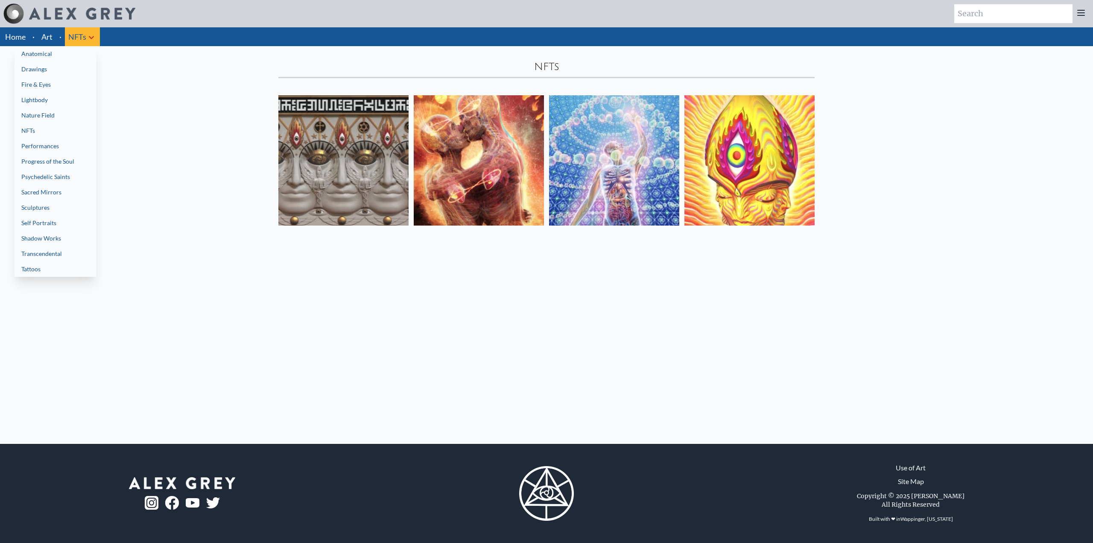
click at [79, 144] on link "Performances" at bounding box center [56, 145] width 82 height 15
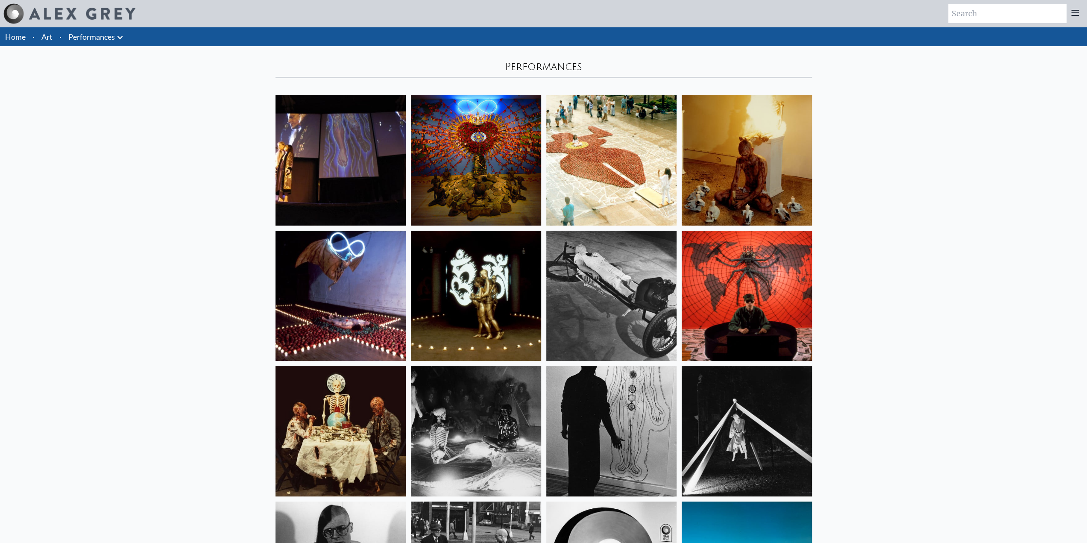
click at [116, 38] on icon at bounding box center [120, 37] width 10 height 10
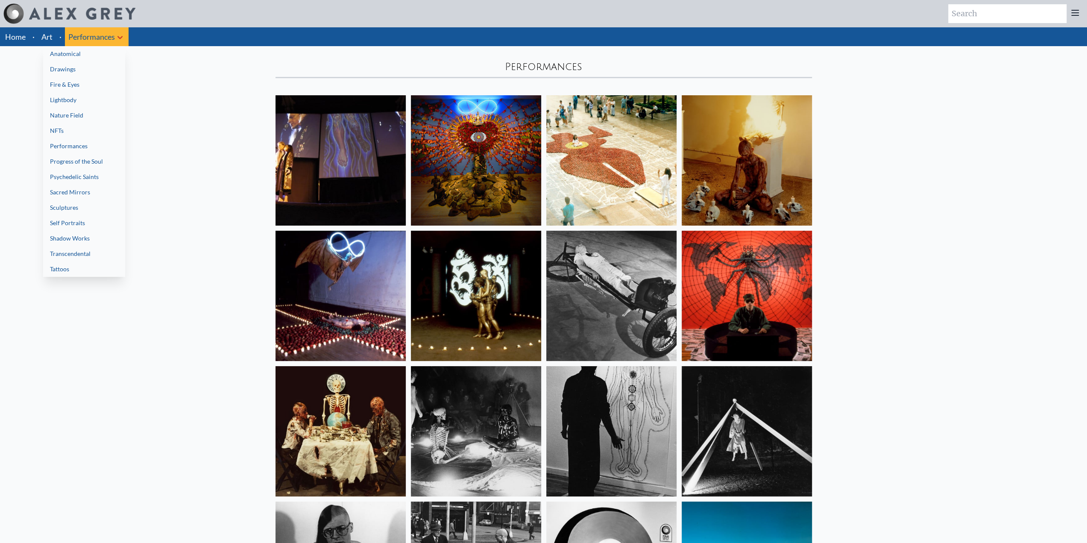
click at [97, 159] on link "Progress of the Soul" at bounding box center [84, 161] width 82 height 15
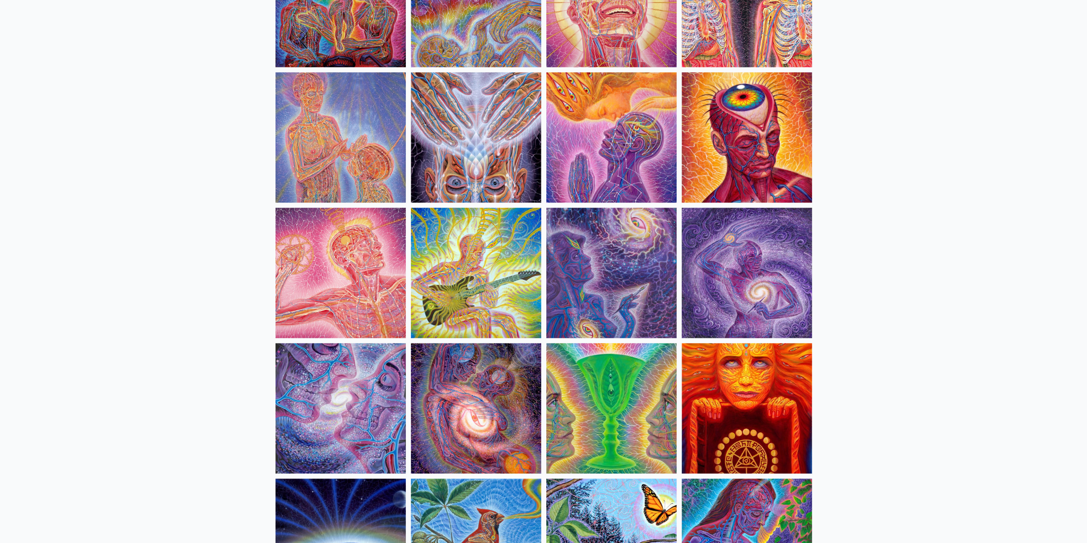
scroll to position [1138, 0]
